Goal: Transaction & Acquisition: Book appointment/travel/reservation

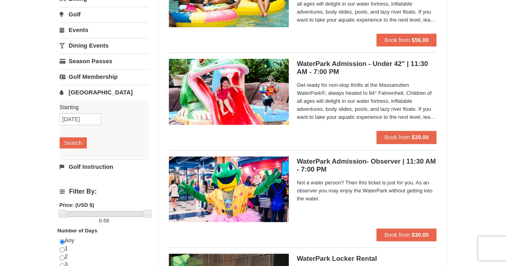
scroll to position [120, 0]
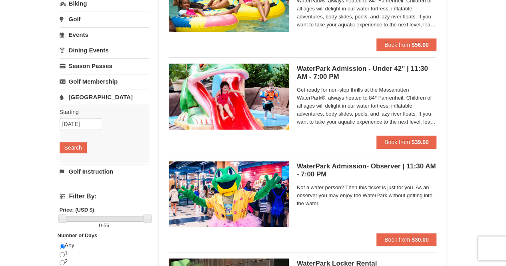
click at [322, 70] on h5 "WaterPark Admission - Under 42" | 11:30 AM - 7:00 PM Massanutten Indoor/Outdoor…" at bounding box center [367, 73] width 140 height 16
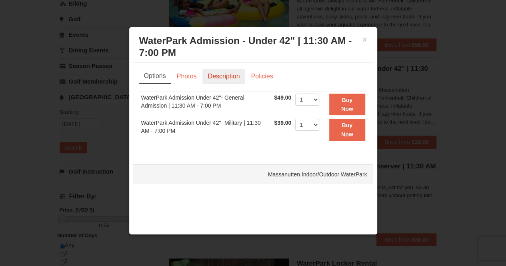
click at [221, 77] on link "Description" at bounding box center [223, 76] width 42 height 15
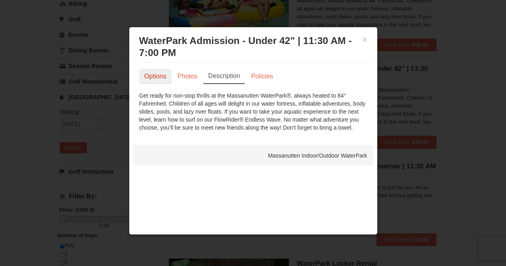
click at [148, 72] on link "Options" at bounding box center [155, 76] width 32 height 15
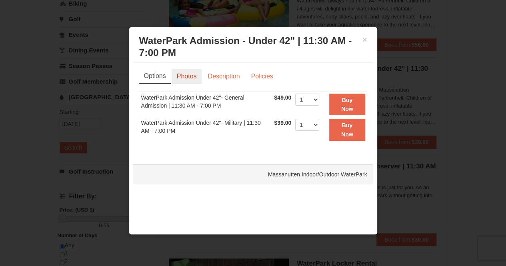
click at [181, 74] on link "Photos" at bounding box center [187, 76] width 30 height 15
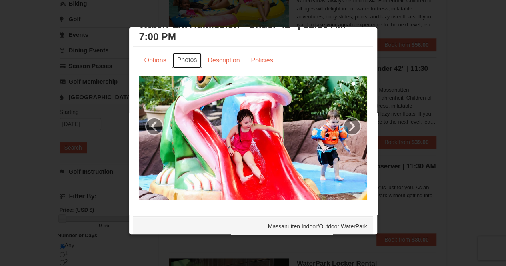
scroll to position [20, 0]
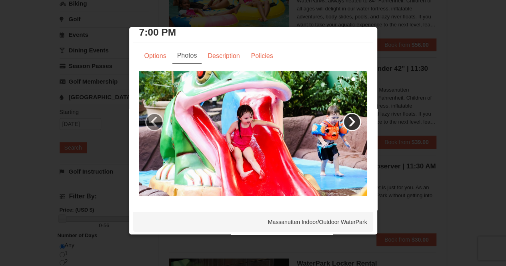
click at [343, 113] on link "›" at bounding box center [352, 122] width 18 height 18
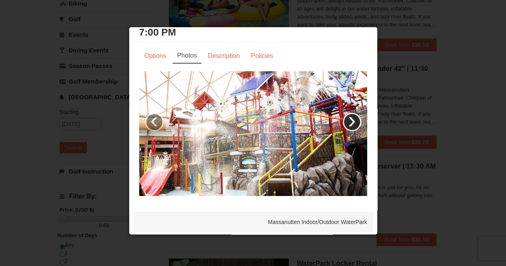
click at [343, 113] on link "›" at bounding box center [352, 122] width 18 height 18
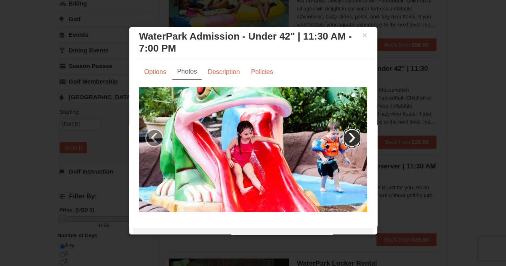
scroll to position [0, 0]
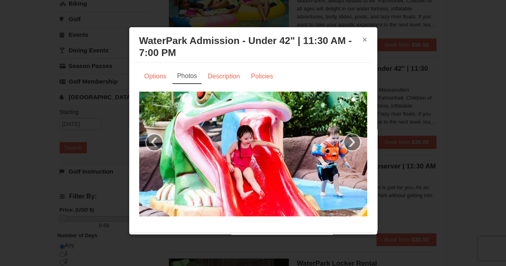
click at [362, 40] on button "×" at bounding box center [364, 40] width 5 height 8
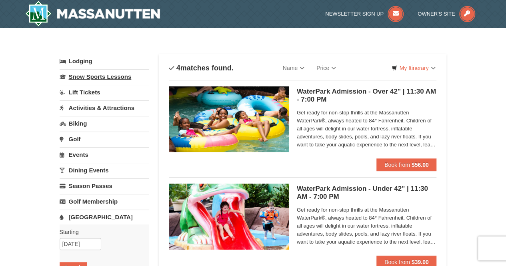
click at [106, 76] on link "Snow Sports Lessons" at bounding box center [104, 76] width 89 height 15
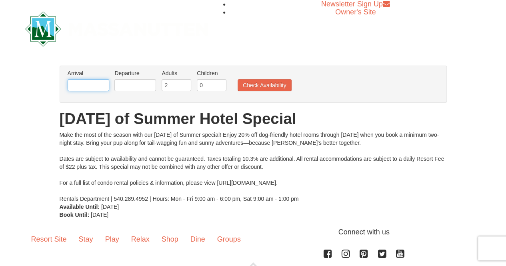
click at [103, 88] on input "text" at bounding box center [89, 85] width 42 height 12
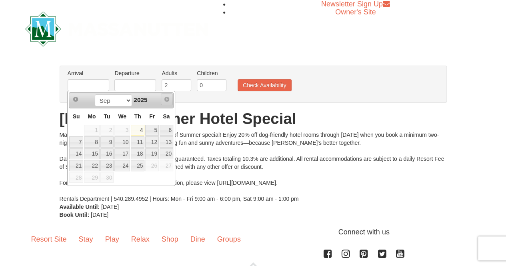
click at [168, 97] on span "Next" at bounding box center [167, 99] width 6 height 6
click at [165, 99] on span "Next" at bounding box center [167, 99] width 6 height 6
click at [127, 101] on select "Sep" at bounding box center [113, 100] width 37 height 12
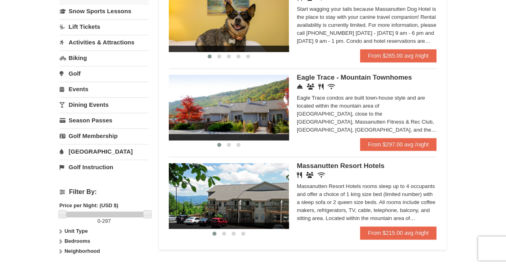
scroll to position [200, 0]
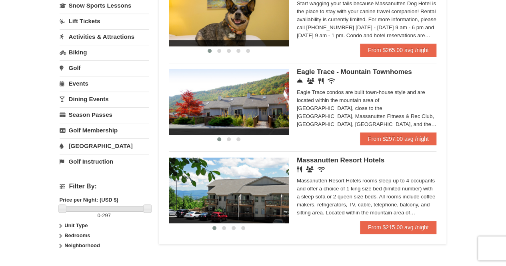
click at [254, 200] on img at bounding box center [229, 191] width 120 height 66
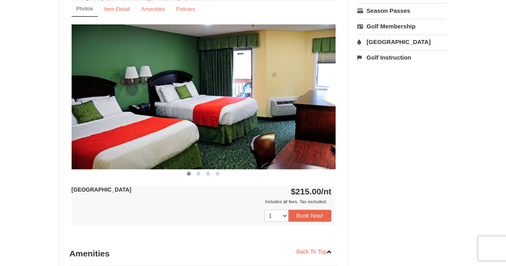
scroll to position [320, 0]
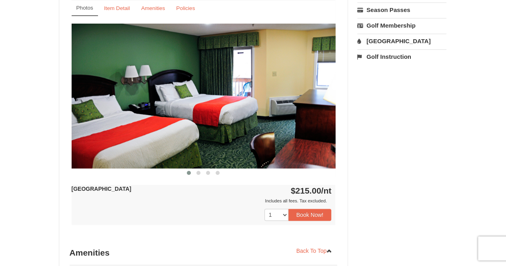
click at [272, 121] on img at bounding box center [204, 96] width 264 height 144
click at [197, 174] on button at bounding box center [199, 173] width 10 height 8
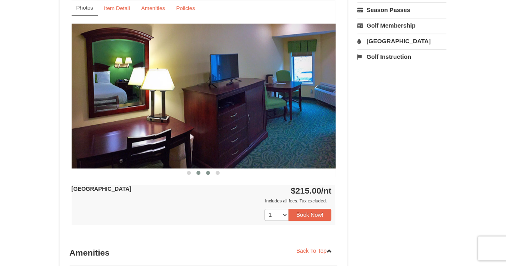
click at [211, 172] on button at bounding box center [208, 173] width 10 height 8
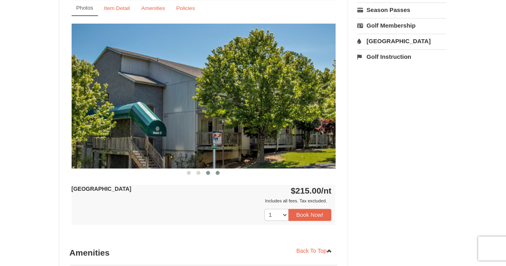
click at [218, 172] on span at bounding box center [218, 173] width 4 height 4
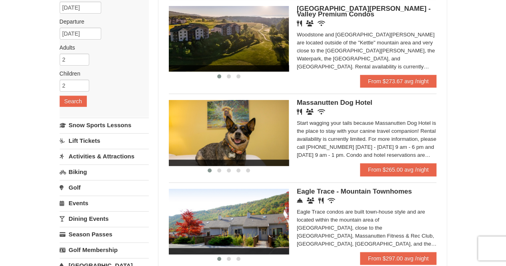
scroll to position [80, 0]
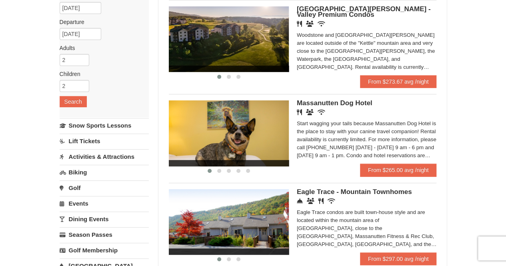
click at [250, 45] on img at bounding box center [229, 39] width 120 height 66
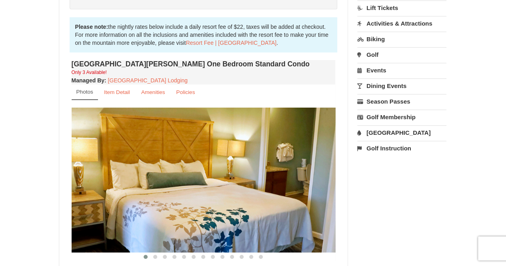
scroll to position [280, 0]
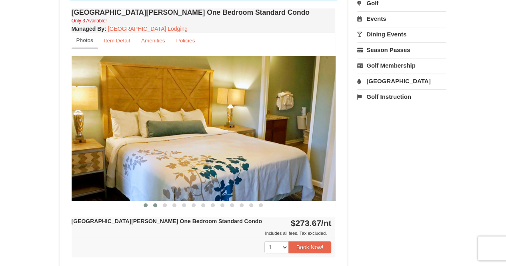
click at [155, 206] on span at bounding box center [155, 205] width 4 height 4
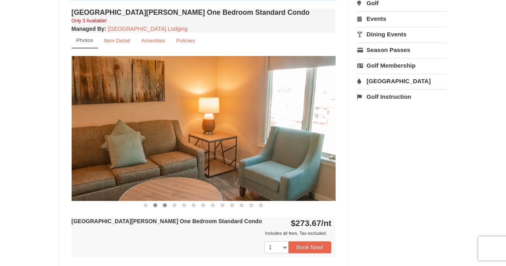
click at [163, 206] on span at bounding box center [165, 205] width 4 height 4
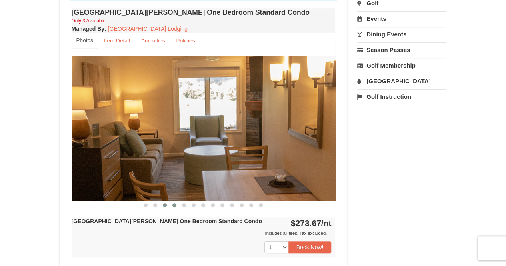
click at [174, 205] on span at bounding box center [174, 205] width 4 height 4
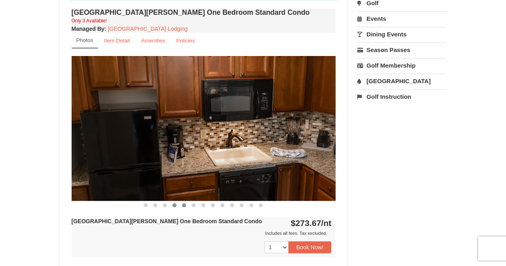
click at [185, 205] on span at bounding box center [184, 205] width 4 height 4
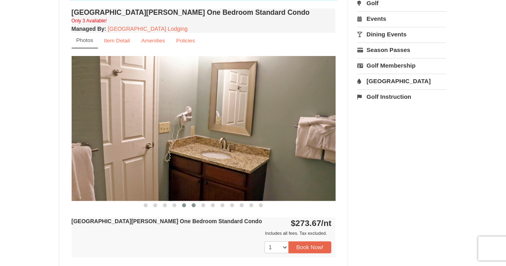
click at [193, 205] on span at bounding box center [194, 205] width 4 height 4
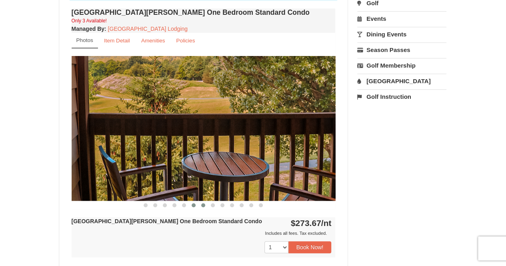
click at [202, 204] on span at bounding box center [203, 205] width 4 height 4
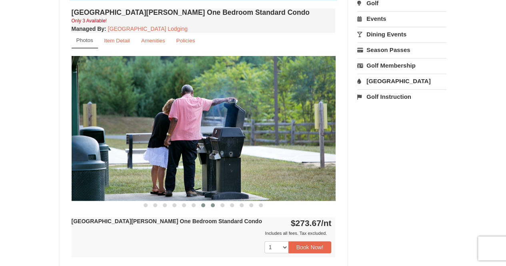
click at [211, 204] on span at bounding box center [213, 205] width 4 height 4
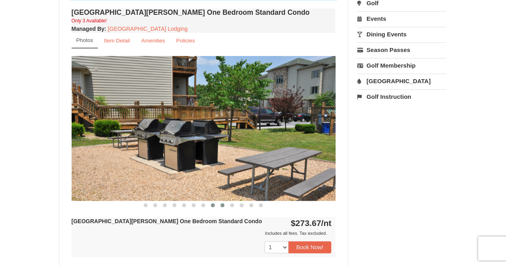
click at [219, 204] on button at bounding box center [223, 205] width 10 height 8
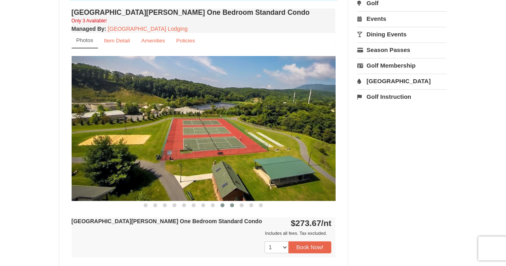
click at [232, 204] on span at bounding box center [232, 205] width 4 height 4
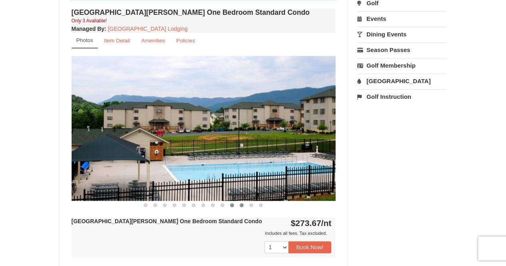
click at [241, 204] on span at bounding box center [242, 205] width 4 height 4
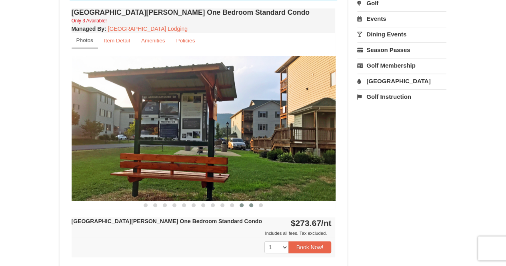
click at [251, 204] on span at bounding box center [251, 205] width 4 height 4
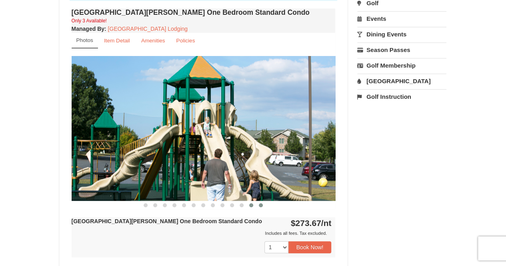
click at [262, 205] on span at bounding box center [261, 205] width 4 height 4
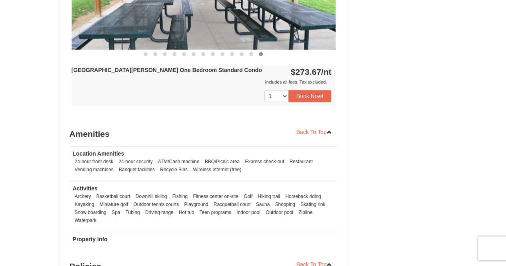
scroll to position [440, 0]
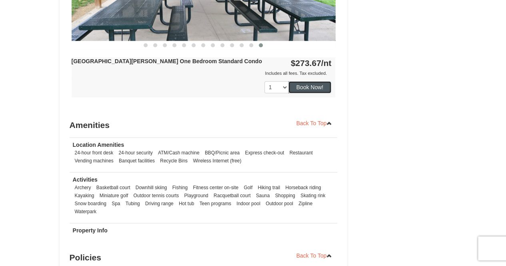
click at [294, 86] on button "Book Now!" at bounding box center [309, 87] width 43 height 12
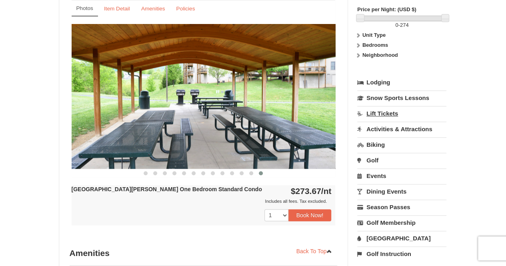
scroll to position [318, 0]
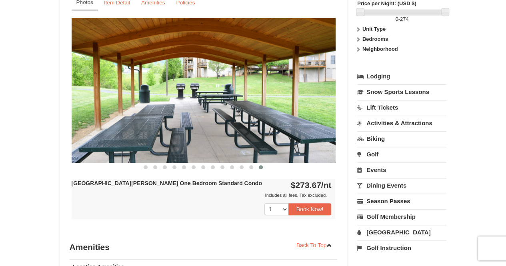
click at [374, 116] on link "Activities & Attractions" at bounding box center [401, 123] width 89 height 15
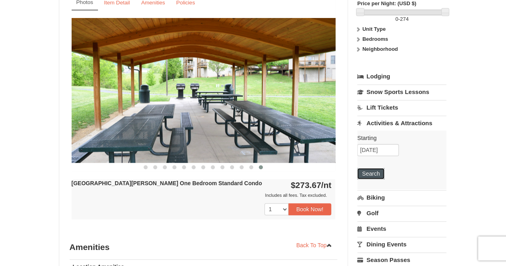
click at [378, 168] on button "Search" at bounding box center [370, 173] width 27 height 11
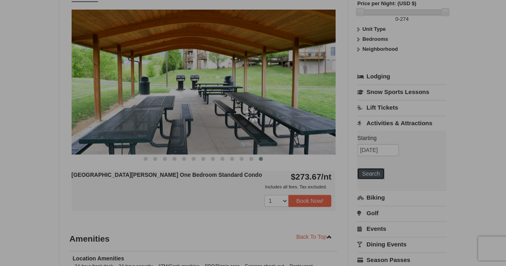
scroll to position [310, 0]
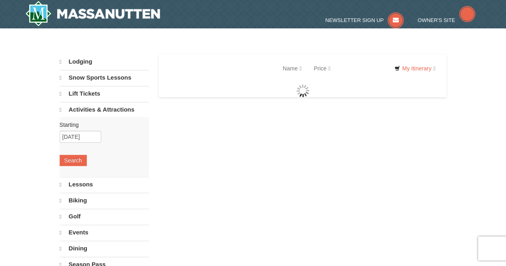
select select "9"
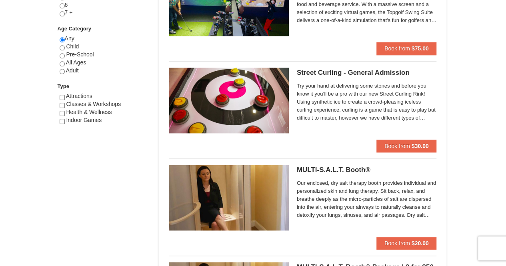
scroll to position [400, 0]
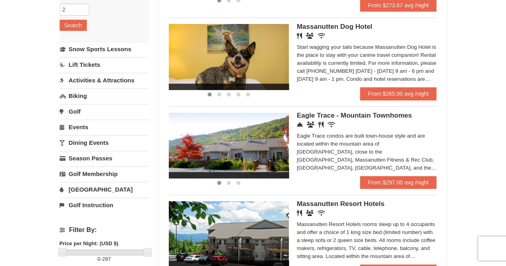
scroll to position [160, 0]
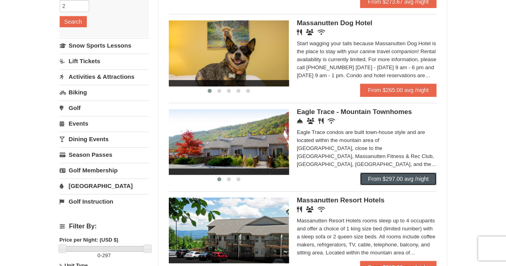
click at [379, 179] on link "From $297.00 avg /night" at bounding box center [398, 178] width 77 height 13
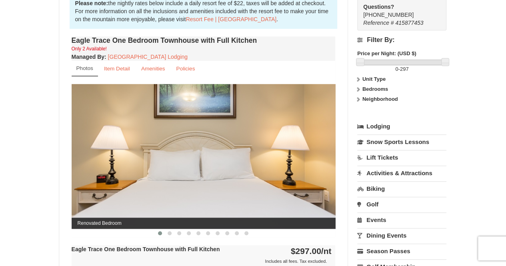
scroll to position [320, 0]
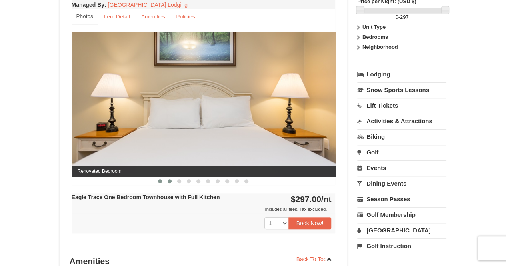
click at [168, 181] on span at bounding box center [170, 181] width 4 height 4
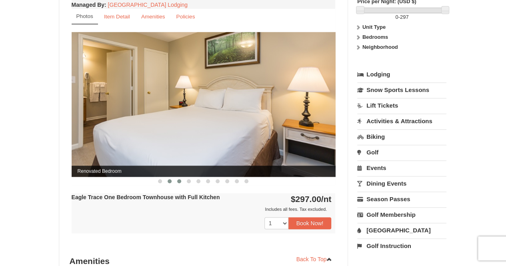
click at [177, 181] on button at bounding box center [179, 181] width 10 height 8
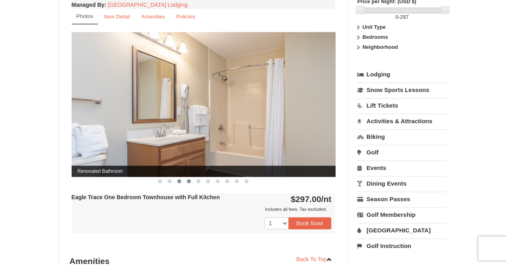
click at [190, 182] on span at bounding box center [189, 181] width 4 height 4
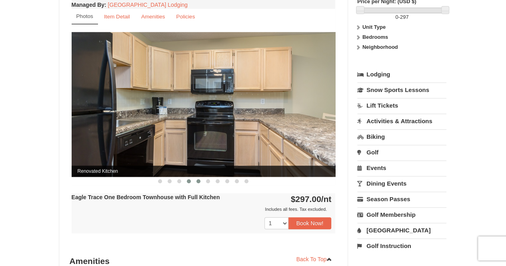
click at [196, 182] on button at bounding box center [199, 181] width 10 height 8
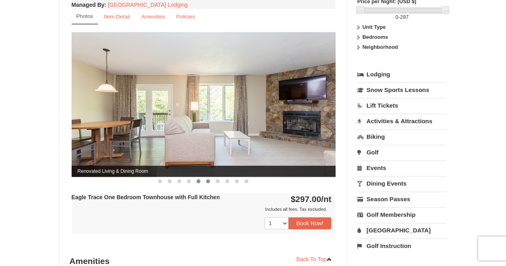
click at [211, 181] on button at bounding box center [208, 181] width 10 height 8
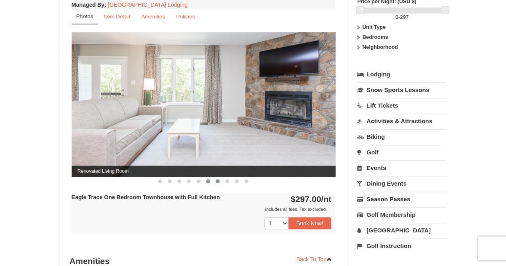
click at [218, 180] on span at bounding box center [218, 181] width 4 height 4
